Goal: Find specific page/section: Find specific page/section

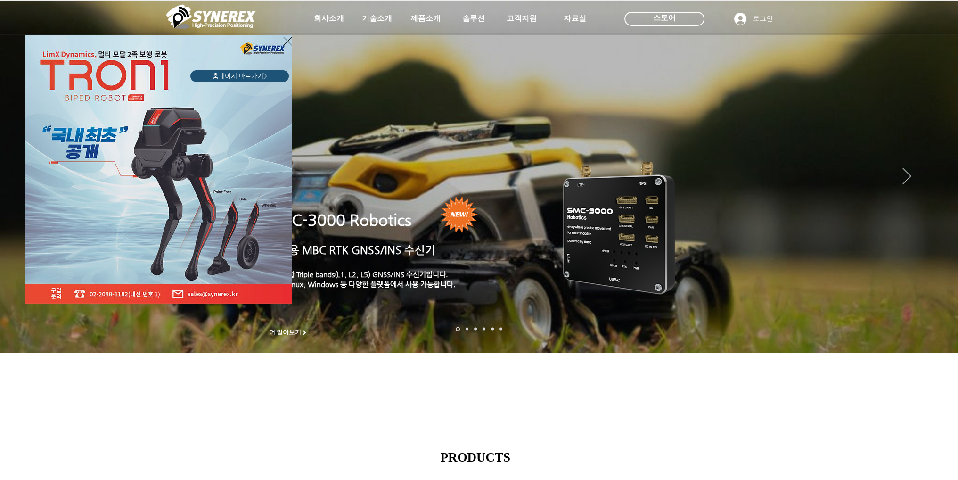
click at [363, 352] on div "LimX Dinamics" at bounding box center [479, 240] width 958 height 480
click at [364, 18] on div "LimX Dinamics" at bounding box center [479, 240] width 958 height 480
click at [372, 21] on div "LimX Dinamics" at bounding box center [479, 240] width 958 height 480
click at [285, 39] on icon "사이트로 돌아가기" at bounding box center [287, 41] width 9 height 12
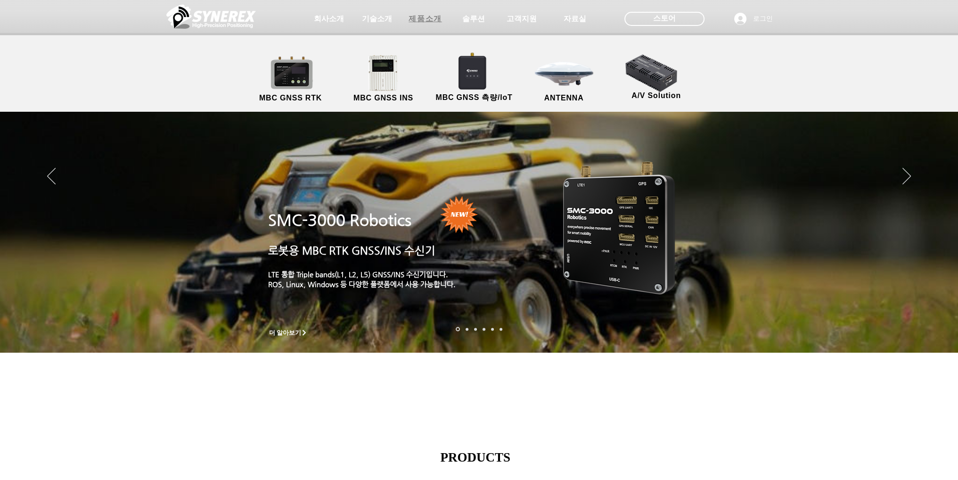
click at [416, 23] on span "제품소개" at bounding box center [424, 19] width 33 height 10
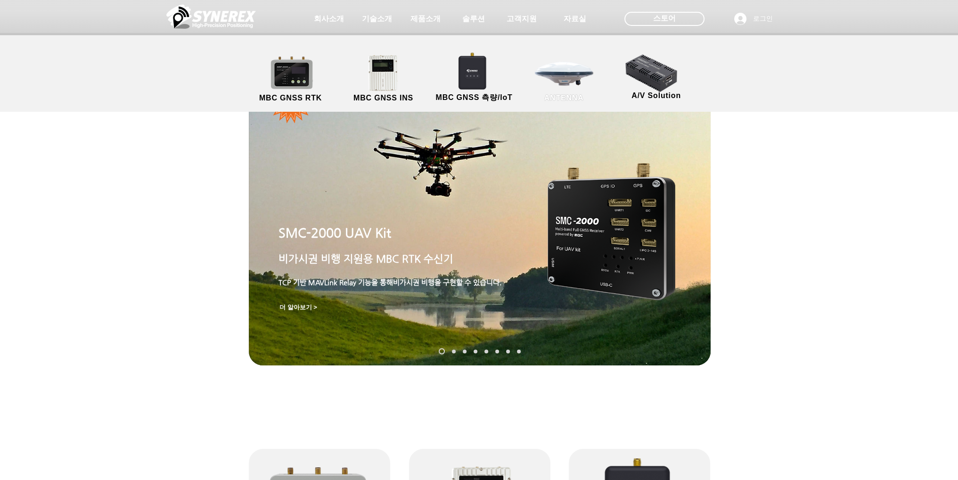
click at [565, 70] on link "ANTENNA" at bounding box center [564, 78] width 85 height 49
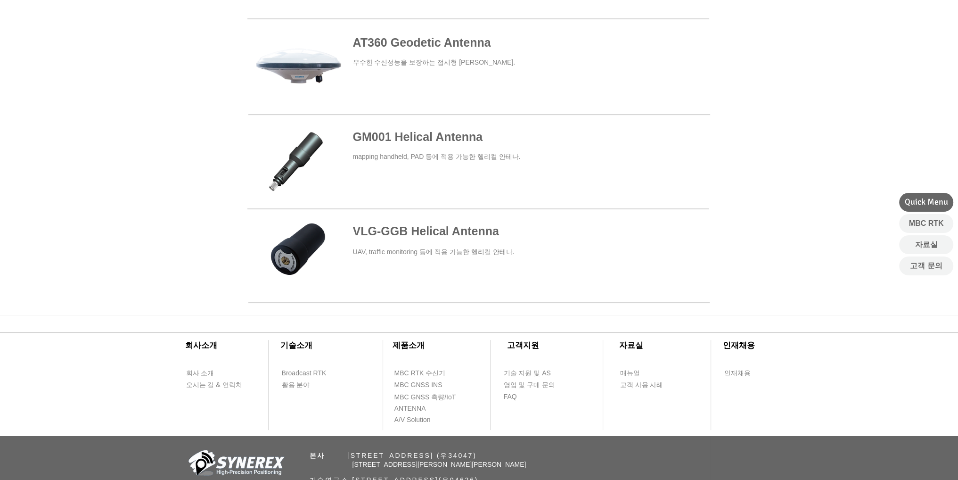
scroll to position [377, 0]
